Goal: Task Accomplishment & Management: Manage account settings

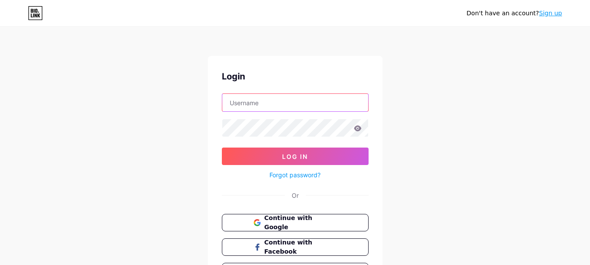
click at [273, 101] on input "text" at bounding box center [295, 102] width 146 height 17
paste input "[DOMAIN_NAME][EMAIL_ADDRESS][DOMAIN_NAME] Ar@2023f#hdn"
drag, startPoint x: 308, startPoint y: 102, endPoint x: 391, endPoint y: 111, distance: 83.5
click at [391, 111] on div "Don't have an account? Sign up Login [DOMAIN_NAME][EMAIL_ADDRESS][DOMAIN_NAME] …" at bounding box center [295, 161] width 590 height 322
drag, startPoint x: 261, startPoint y: 103, endPoint x: 477, endPoint y: 108, distance: 215.9
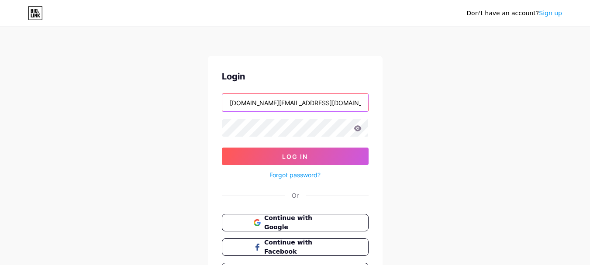
click at [475, 108] on div "Don't have an account? Sign up Login [DOMAIN_NAME][EMAIL_ADDRESS][DOMAIN_NAME] …" at bounding box center [295, 161] width 590 height 322
type input "gabrielberg"
click at [222, 148] on button "Log In" at bounding box center [295, 156] width 147 height 17
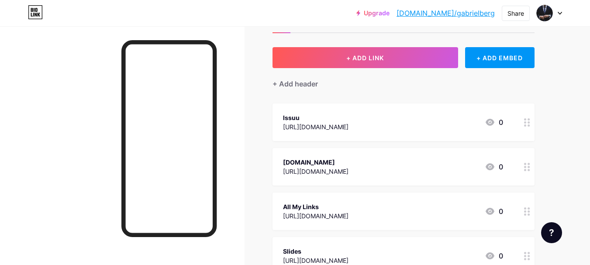
scroll to position [52, 0]
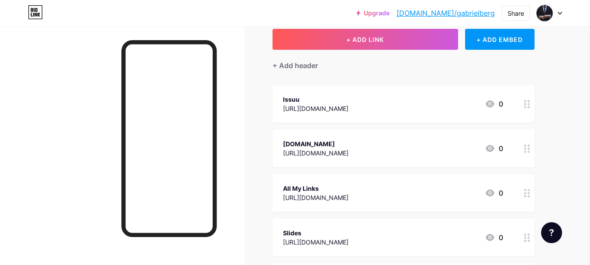
click at [420, 93] on div "Issuu [URL][DOMAIN_NAME] 0" at bounding box center [404, 104] width 262 height 38
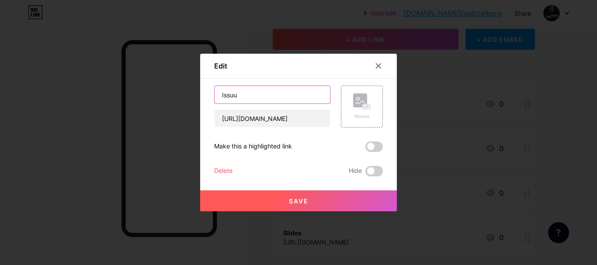
click at [222, 95] on input "Issuu" at bounding box center [272, 94] width 115 height 17
paste input "[PERSON_NAME]"
click at [257, 94] on input "[PERSON_NAME]| Issuu" at bounding box center [272, 94] width 115 height 17
type input "[PERSON_NAME] | Issuu"
click at [323, 189] on div "Save" at bounding box center [298, 194] width 197 height 35
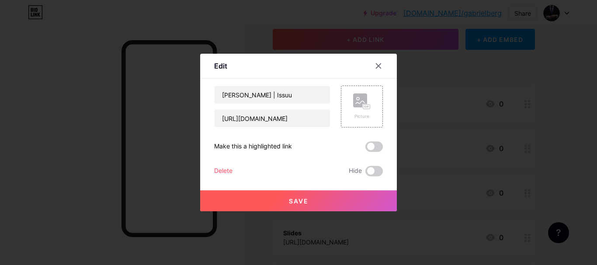
click at [326, 199] on button "Save" at bounding box center [298, 201] width 197 height 21
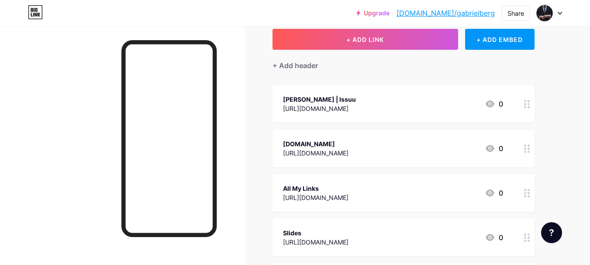
click at [308, 148] on div "[DOMAIN_NAME]" at bounding box center [316, 143] width 66 height 9
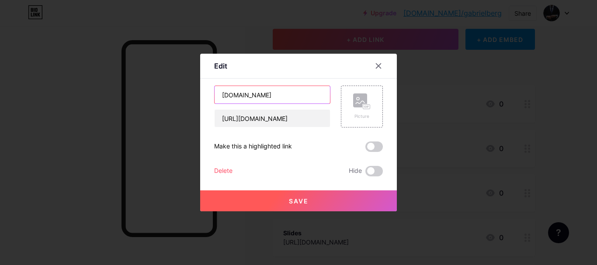
click at [222, 95] on input "[DOMAIN_NAME]" at bounding box center [272, 94] width 115 height 17
drag, startPoint x: 226, startPoint y: 94, endPoint x: 217, endPoint y: 95, distance: 9.3
click at [217, 95] on input "[DOMAIN_NAME]" at bounding box center [272, 94] width 115 height 17
paste input "[PERSON_NAME]"
drag, startPoint x: 264, startPoint y: 93, endPoint x: 144, endPoint y: 81, distance: 120.3
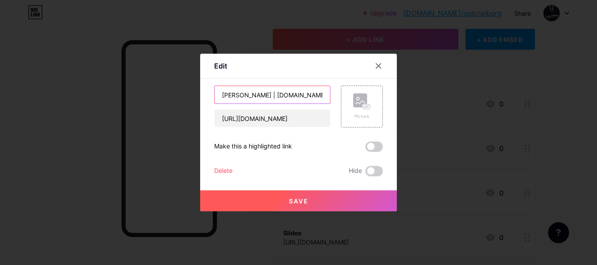
click at [140, 80] on div "Edit Content YouTube Play YouTube video without leaving your page. ADD Vimeo Pl…" at bounding box center [298, 132] width 597 height 265
type input "[PERSON_NAME] | [DOMAIN_NAME]"
click at [290, 199] on span "Save" at bounding box center [299, 200] width 20 height 7
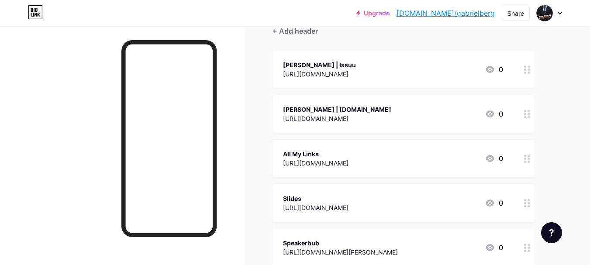
scroll to position [105, 0]
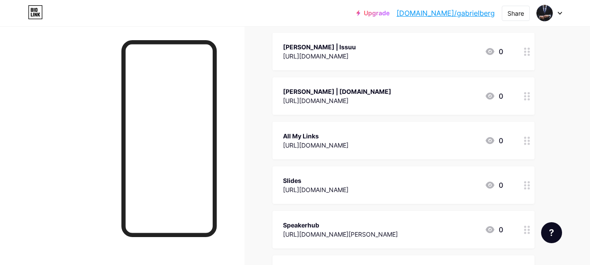
click at [315, 133] on div "All My Links" at bounding box center [316, 136] width 66 height 9
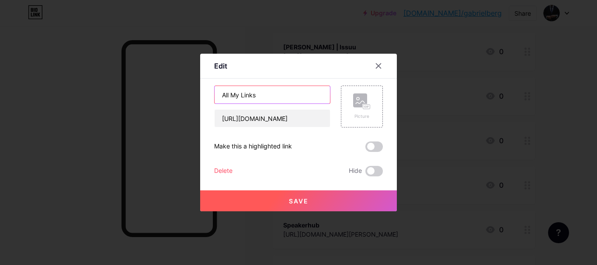
click at [221, 93] on input "All My Links" at bounding box center [272, 94] width 115 height 17
paste input "[PERSON_NAME] |"
drag, startPoint x: 277, startPoint y: 93, endPoint x: 270, endPoint y: 95, distance: 7.6
click at [270, 95] on input "[PERSON_NAME] | All My Links" at bounding box center [272, 94] width 115 height 17
drag, startPoint x: 283, startPoint y: 97, endPoint x: 279, endPoint y: 98, distance: 4.6
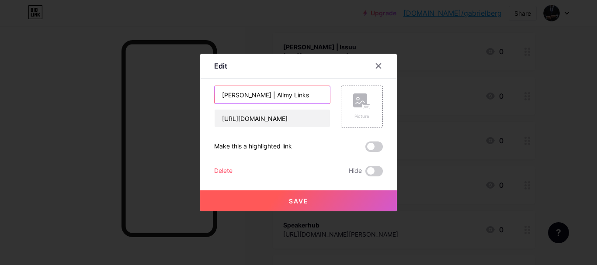
click at [279, 98] on input "[PERSON_NAME] | Allmy Links" at bounding box center [272, 94] width 115 height 17
type input "[PERSON_NAME] | Allmylinks"
click at [308, 195] on button "Save" at bounding box center [298, 201] width 197 height 21
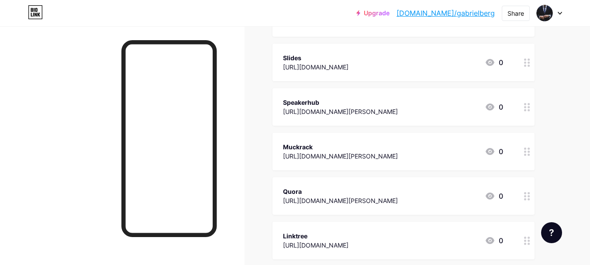
scroll to position [210, 0]
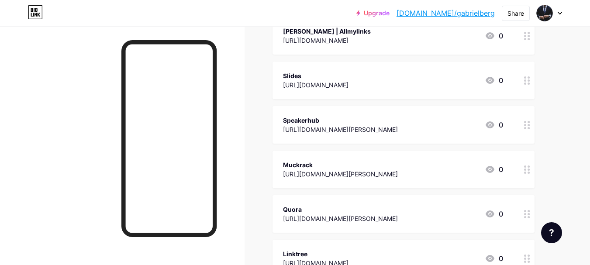
click at [317, 78] on div "Slides" at bounding box center [316, 75] width 66 height 9
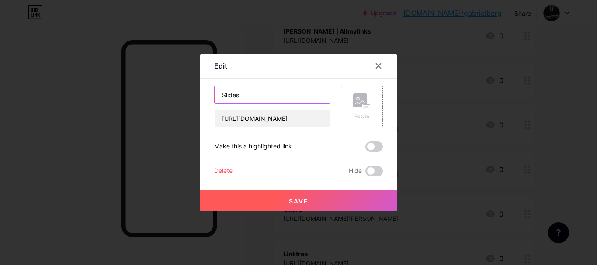
click at [221, 96] on input "Slides" at bounding box center [272, 94] width 115 height 17
paste input "[PERSON_NAME] |"
type input "[PERSON_NAME] | Slides"
click at [324, 211] on button "Save" at bounding box center [298, 201] width 197 height 21
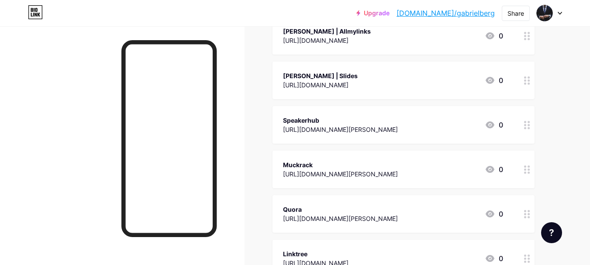
click at [350, 121] on div "Speakerhub" at bounding box center [340, 120] width 115 height 9
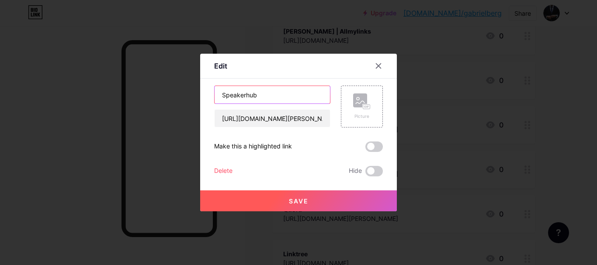
click at [222, 96] on input "Speakerhub" at bounding box center [272, 94] width 115 height 17
paste input "[PERSON_NAME] |"
type input "[PERSON_NAME] | Speakerhub"
click at [321, 201] on button "Save" at bounding box center [298, 201] width 197 height 21
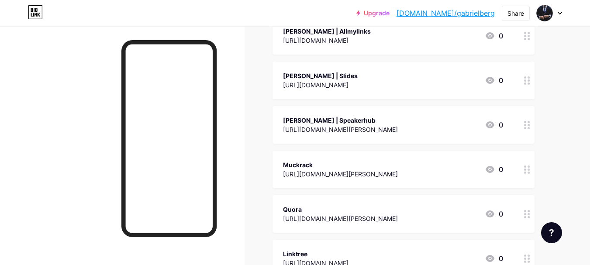
click at [317, 173] on div "[URL][DOMAIN_NAME][PERSON_NAME]" at bounding box center [340, 174] width 115 height 9
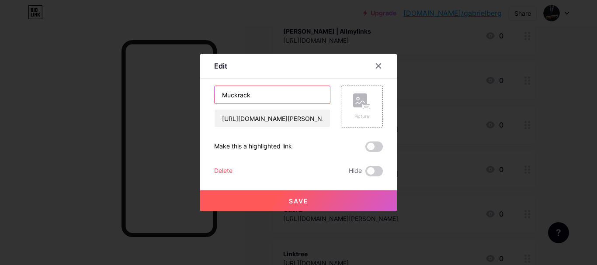
click at [221, 93] on input "Muckrack" at bounding box center [272, 94] width 115 height 17
paste input "[PERSON_NAME] |"
type input "[PERSON_NAME] | Muckrack"
click at [305, 200] on span "Save" at bounding box center [299, 200] width 20 height 7
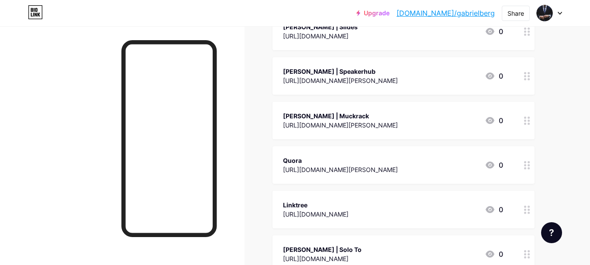
scroll to position [262, 0]
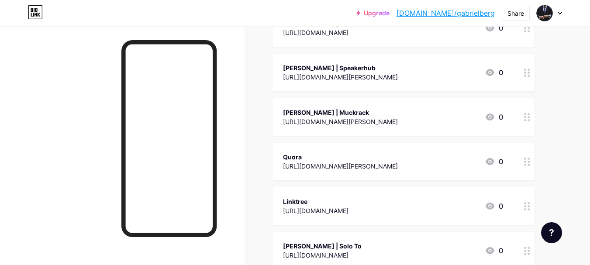
click at [323, 163] on div "[URL][DOMAIN_NAME][PERSON_NAME]" at bounding box center [340, 166] width 115 height 9
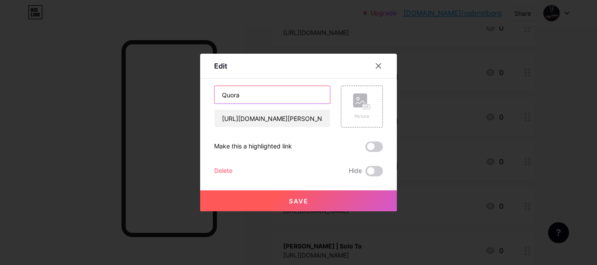
click at [223, 93] on input "Quora" at bounding box center [272, 94] width 115 height 17
paste input "[PERSON_NAME] |"
type input "[PERSON_NAME] | Quora"
click at [313, 192] on button "Save" at bounding box center [298, 201] width 197 height 21
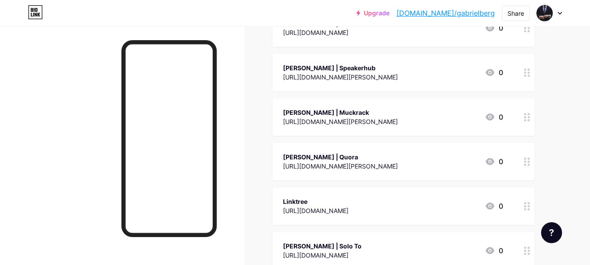
scroll to position [367, 0]
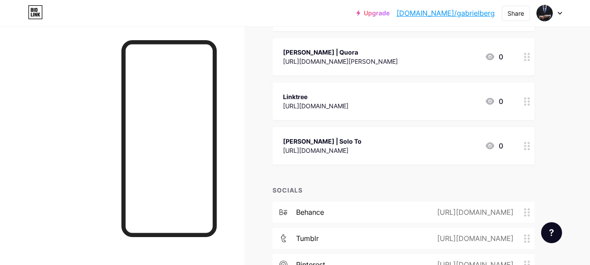
click at [349, 95] on div "Linktree" at bounding box center [316, 96] width 66 height 9
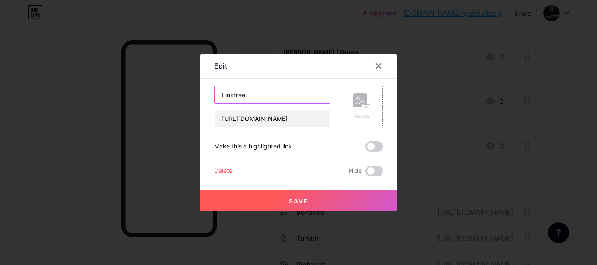
click at [226, 92] on input "Linktree" at bounding box center [272, 94] width 115 height 17
click at [221, 94] on input "Linktree" at bounding box center [272, 94] width 115 height 17
paste input "[PERSON_NAME] |"
type input "[PERSON_NAME] | [GEOGRAPHIC_DATA]"
click at [301, 202] on span "Save" at bounding box center [299, 200] width 20 height 7
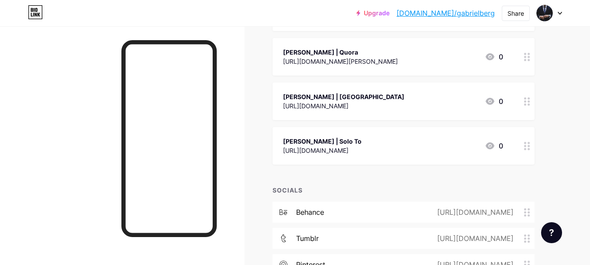
click at [352, 144] on div "[PERSON_NAME] | Solo To" at bounding box center [322, 141] width 79 height 9
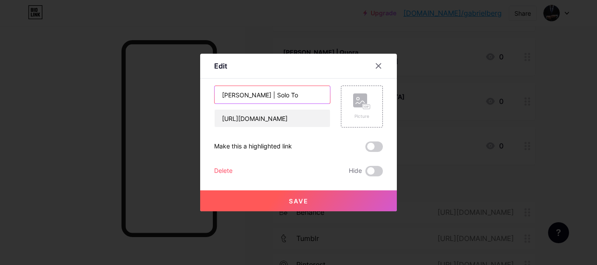
click at [276, 95] on input "[PERSON_NAME] | Solo To" at bounding box center [272, 94] width 115 height 17
type input "[PERSON_NAME] | [DOMAIN_NAME]"
click at [345, 201] on button "Save" at bounding box center [298, 201] width 197 height 21
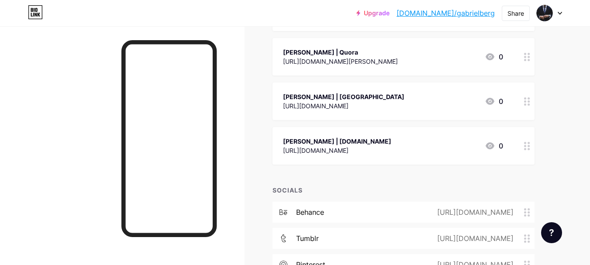
click at [482, 12] on link "[DOMAIN_NAME]/gabrielberg" at bounding box center [446, 13] width 98 height 10
